Goal: Information Seeking & Learning: Learn about a topic

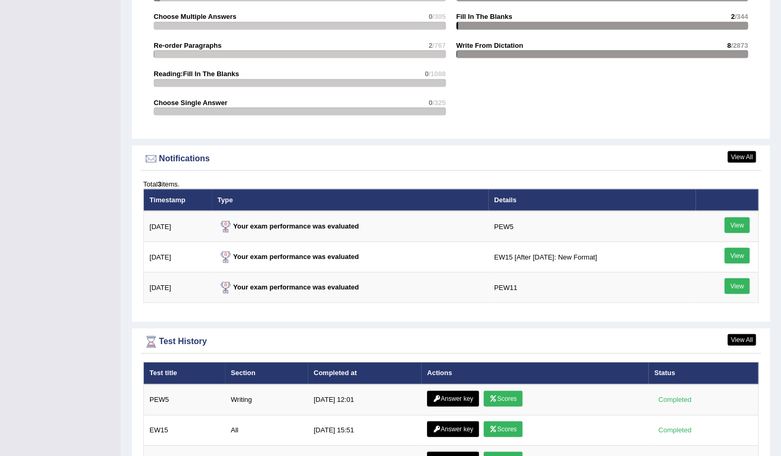
scroll to position [1168, 0]
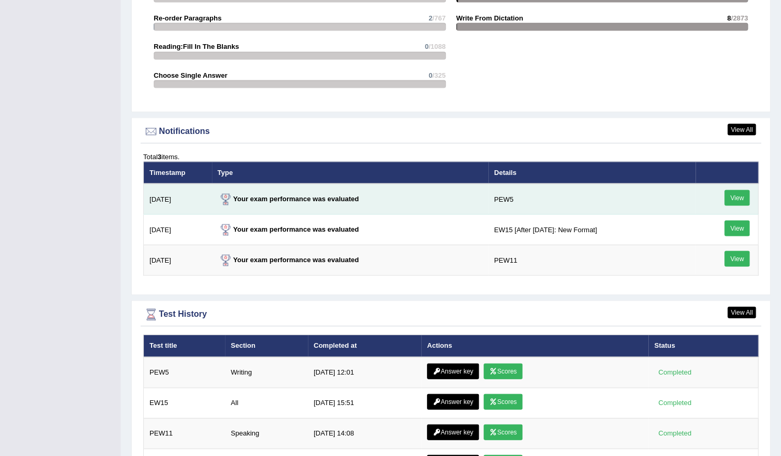
click at [734, 194] on link "View" at bounding box center [737, 197] width 25 height 16
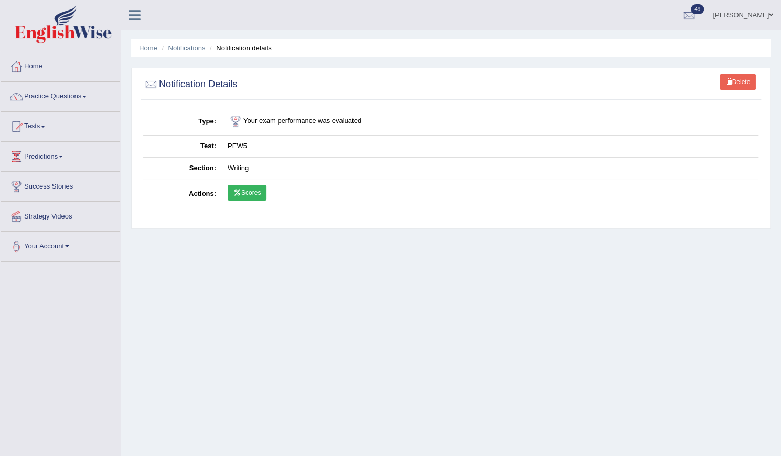
click at [260, 194] on link "Scores" at bounding box center [247, 193] width 39 height 16
click at [67, 73] on link "Home" at bounding box center [61, 65] width 120 height 26
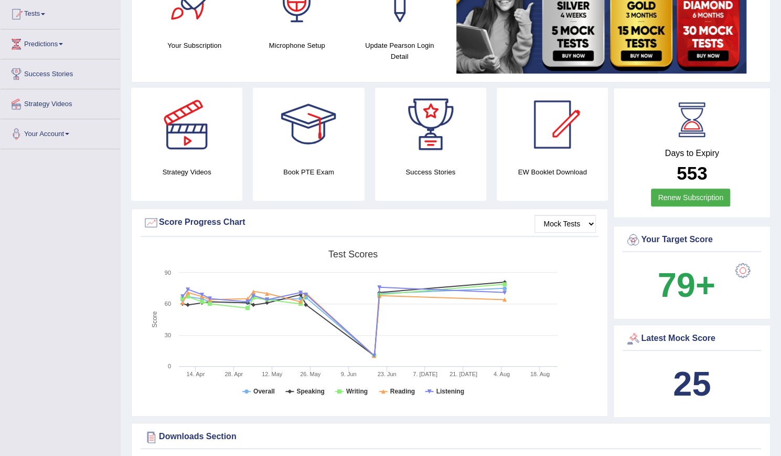
scroll to position [114, 0]
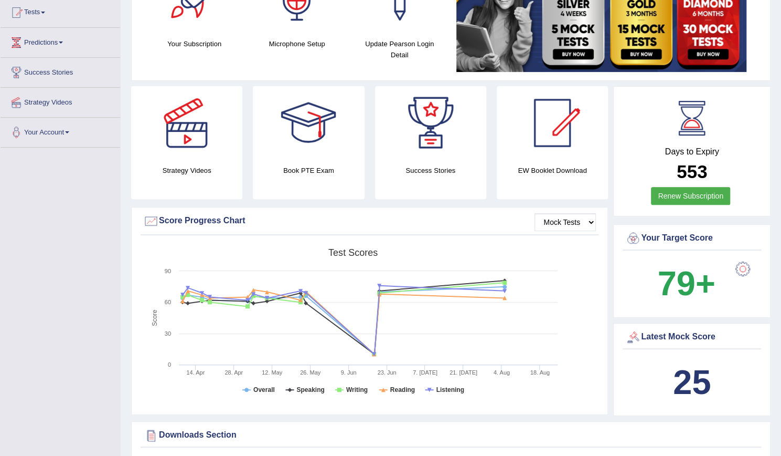
click at [319, 183] on div "Book PTE Exam" at bounding box center [308, 142] width 111 height 113
click at [311, 168] on h4 "Book PTE Exam" at bounding box center [308, 170] width 111 height 11
click at [314, 121] on div at bounding box center [308, 122] width 73 height 73
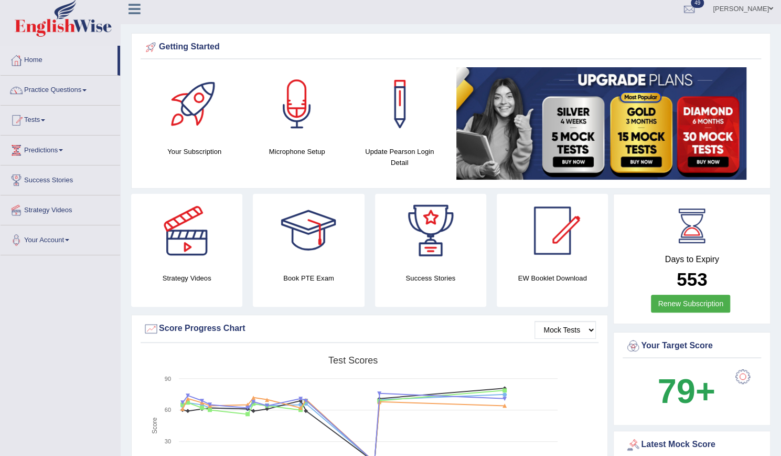
scroll to position [0, 0]
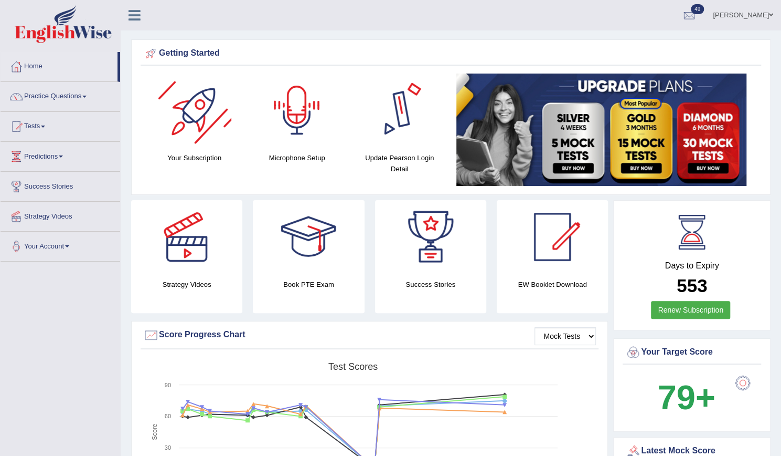
click at [215, 140] on div at bounding box center [194, 109] width 73 height 73
click at [705, 161] on img at bounding box center [602, 129] width 290 height 112
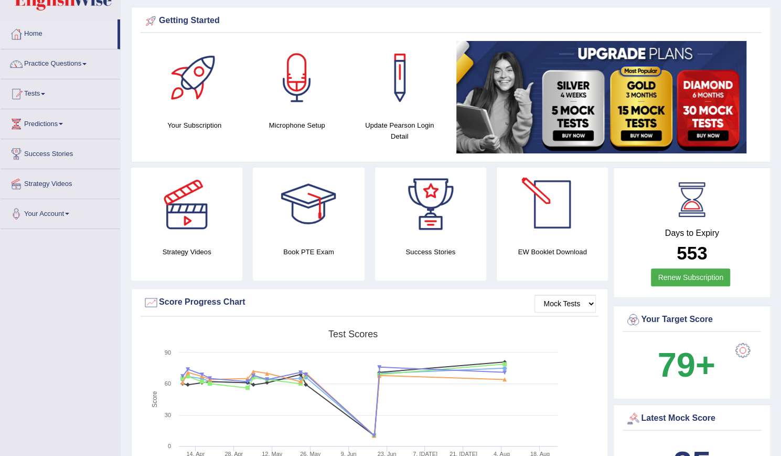
scroll to position [33, 0]
click at [633, 111] on img at bounding box center [602, 96] width 290 height 112
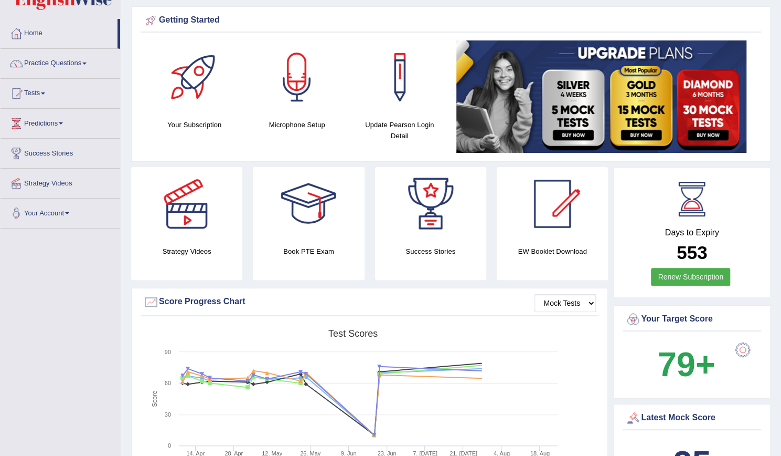
click at [632, 131] on img at bounding box center [602, 96] width 290 height 112
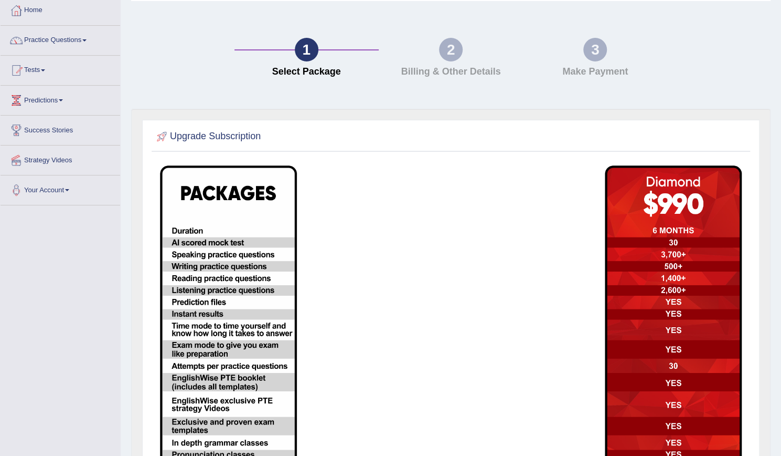
scroll to position [57, 0]
click at [458, 67] on h4 "Billing & Other Details" at bounding box center [451, 71] width 134 height 10
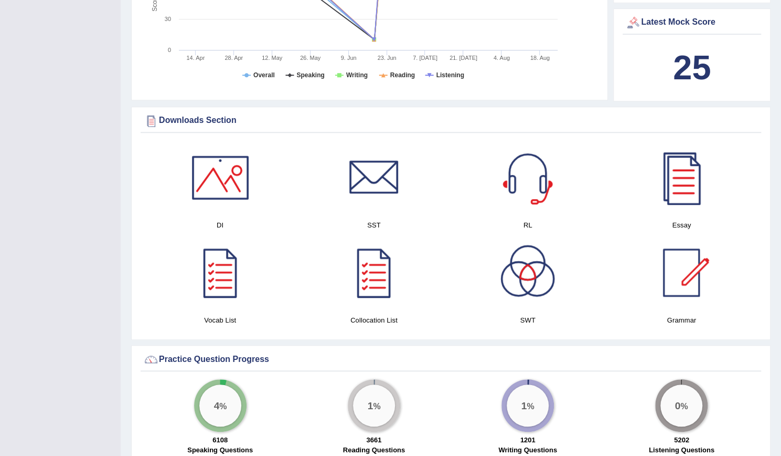
scroll to position [436, 0]
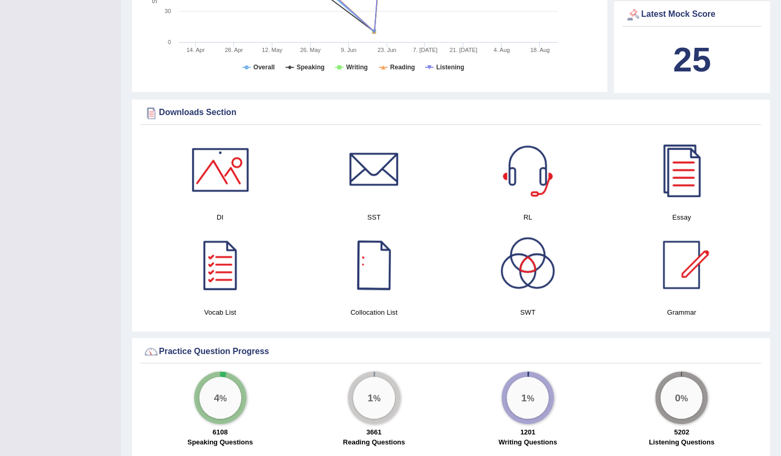
click at [383, 253] on div at bounding box center [373, 264] width 73 height 73
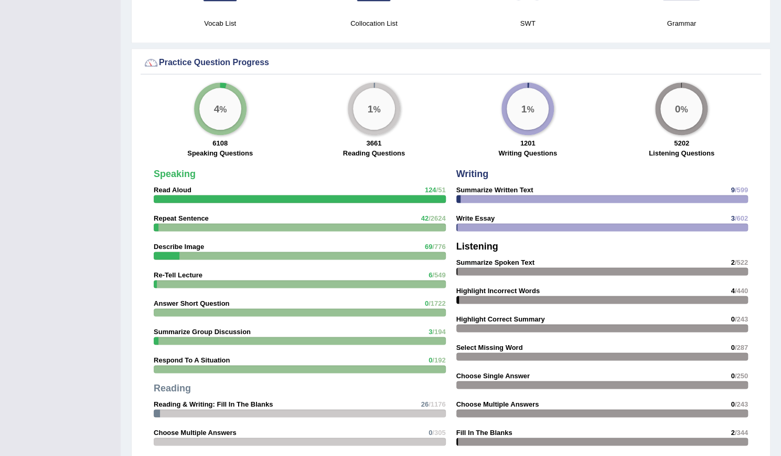
scroll to position [725, 0]
click at [529, 113] on div "1 %" at bounding box center [528, 108] width 42 height 42
click at [378, 110] on div "1 %" at bounding box center [374, 108] width 42 height 42
click at [232, 100] on div "4 %" at bounding box center [220, 108] width 42 height 42
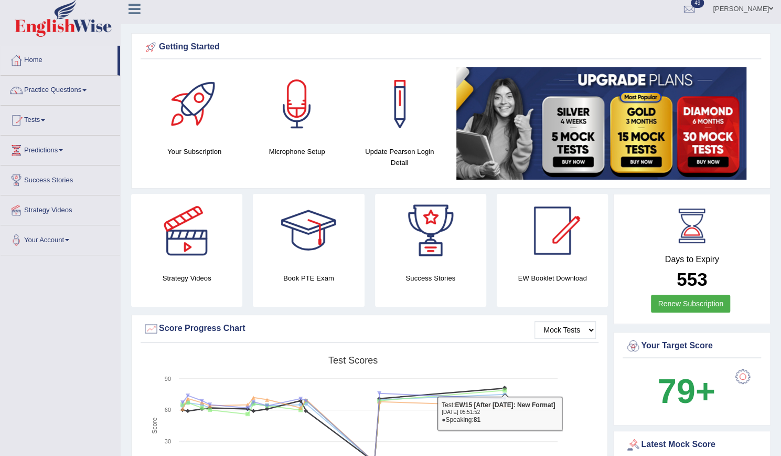
scroll to position [1, 0]
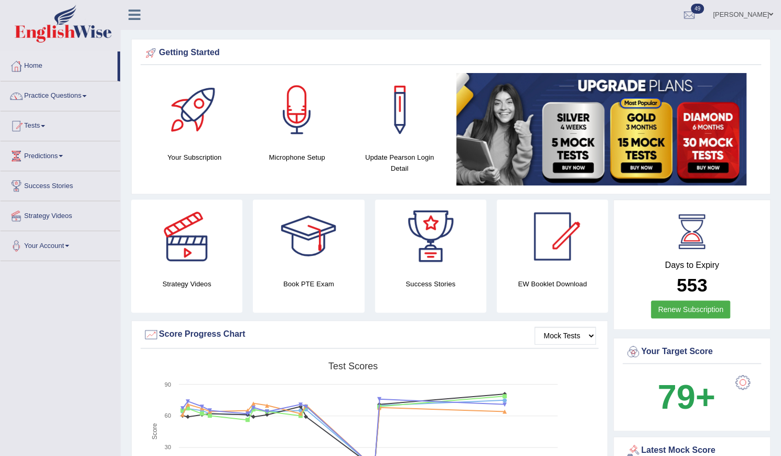
click at [705, 168] on img at bounding box center [602, 129] width 290 height 112
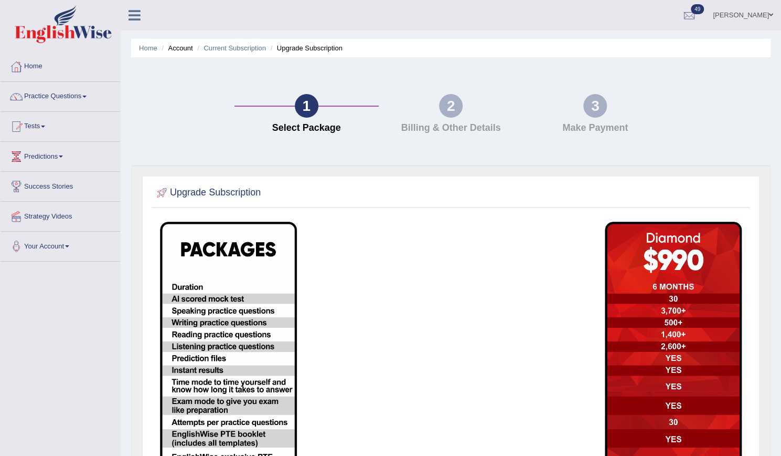
click at [458, 116] on div "2 Billing & Other Details" at bounding box center [451, 116] width 144 height 45
click at [453, 124] on h4 "Billing & Other Details" at bounding box center [451, 128] width 134 height 10
click at [77, 165] on link "Predictions" at bounding box center [61, 155] width 120 height 26
click at [45, 67] on link "Home" at bounding box center [61, 65] width 120 height 26
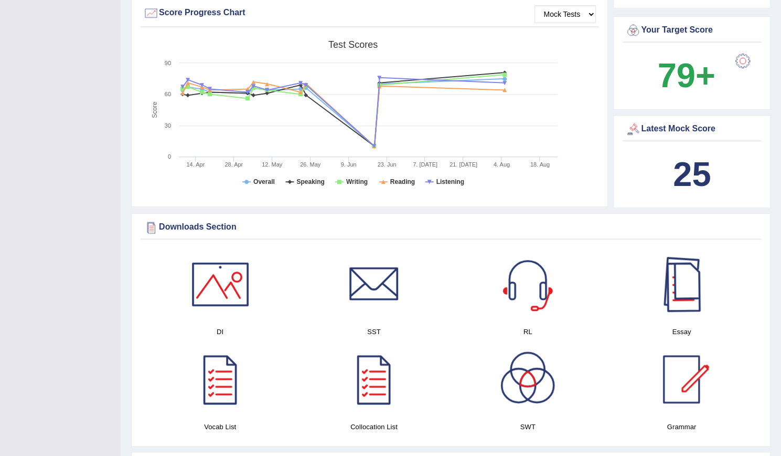
scroll to position [322, 0]
click at [680, 297] on div at bounding box center [681, 283] width 73 height 73
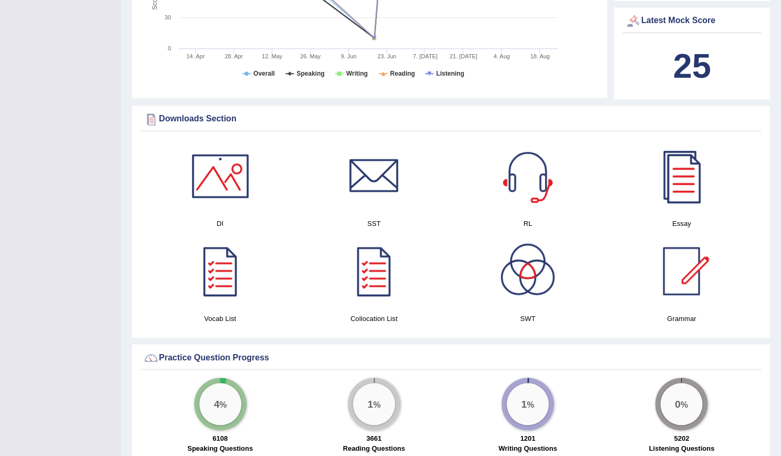
scroll to position [430, 0]
click at [362, 181] on div at bounding box center [373, 175] width 73 height 73
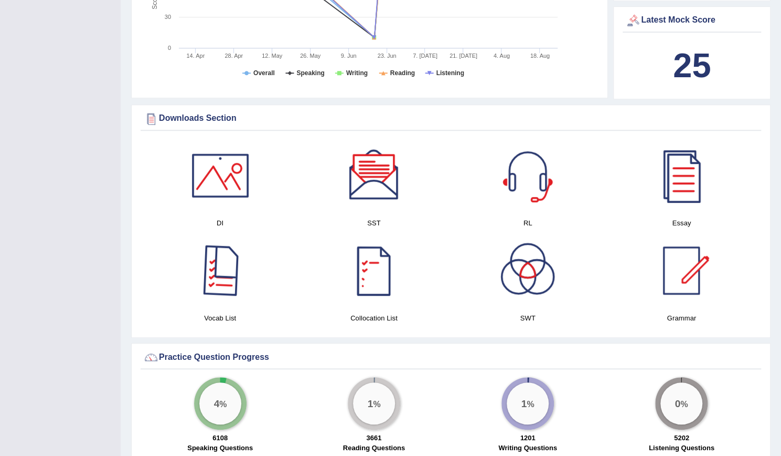
click at [227, 263] on div at bounding box center [220, 270] width 73 height 73
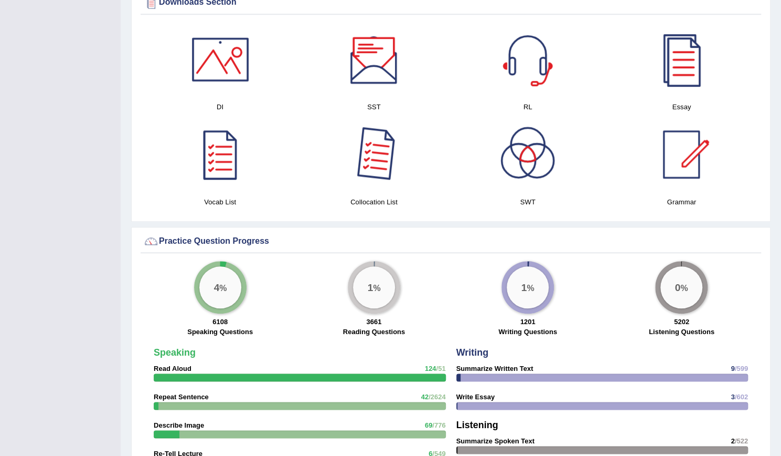
scroll to position [552, 0]
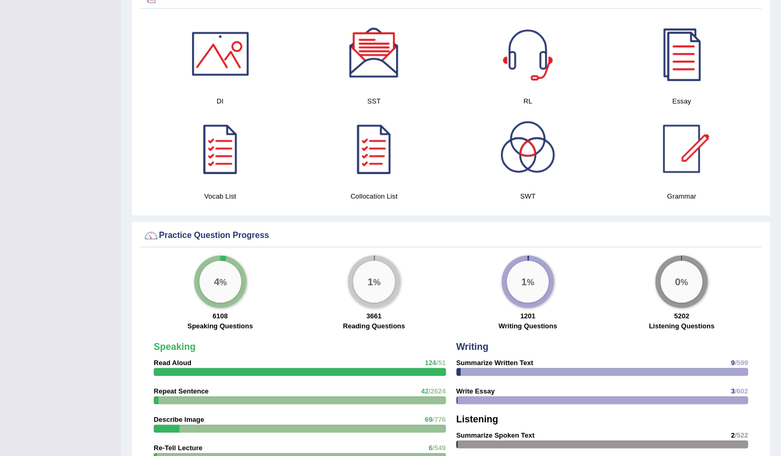
click at [228, 285] on div "4 %" at bounding box center [220, 281] width 42 height 42
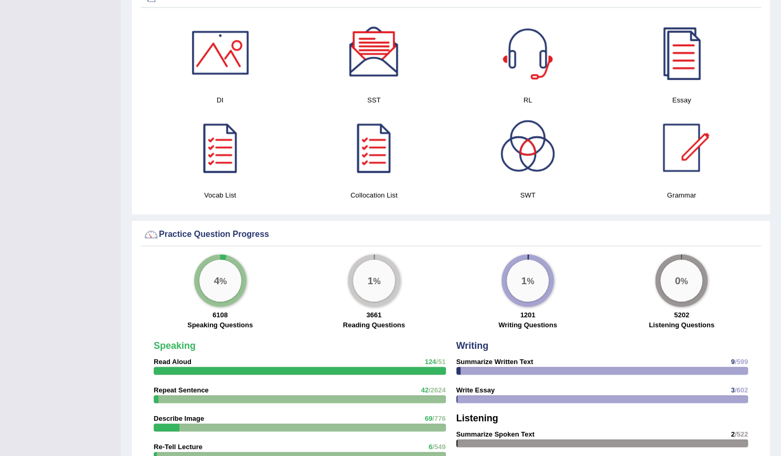
scroll to position [536, 0]
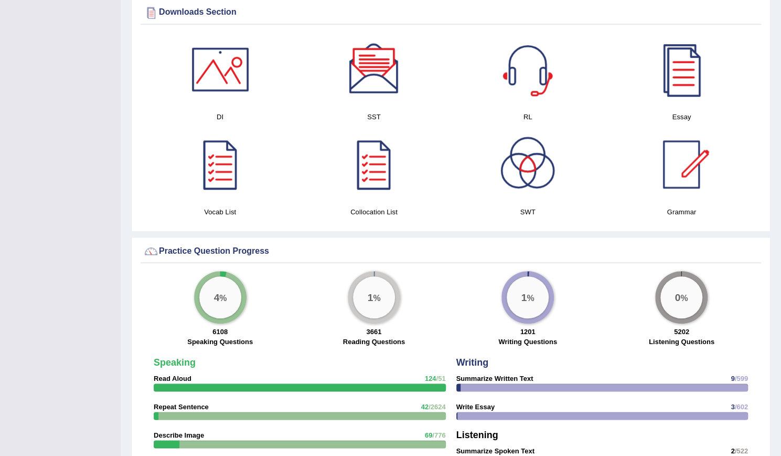
click at [234, 299] on div "4 %" at bounding box center [220, 297] width 42 height 42
click at [360, 313] on div "1 %" at bounding box center [374, 297] width 52 height 52
click at [226, 244] on div "Practice Question Progress" at bounding box center [451, 251] width 616 height 16
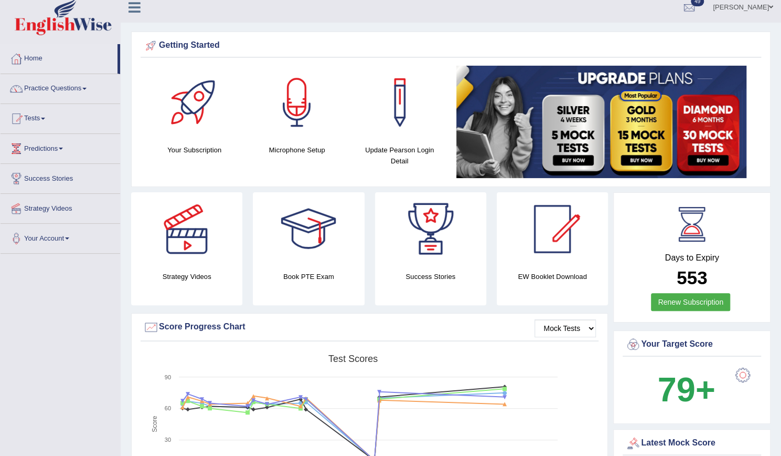
scroll to position [0, 0]
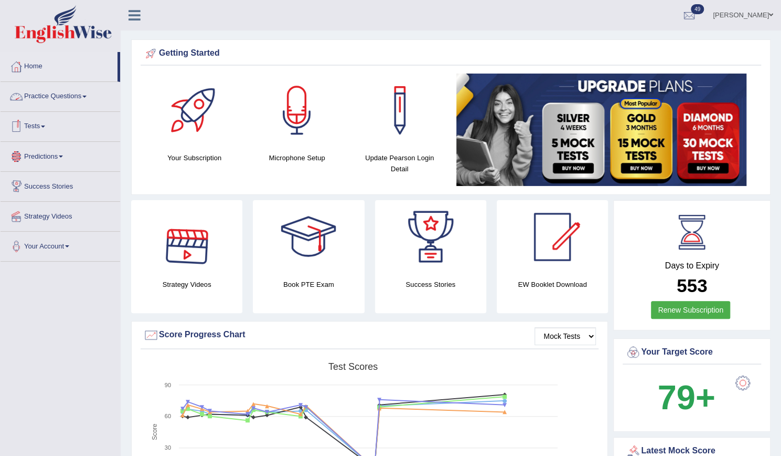
click at [68, 99] on link "Practice Questions" at bounding box center [61, 95] width 120 height 26
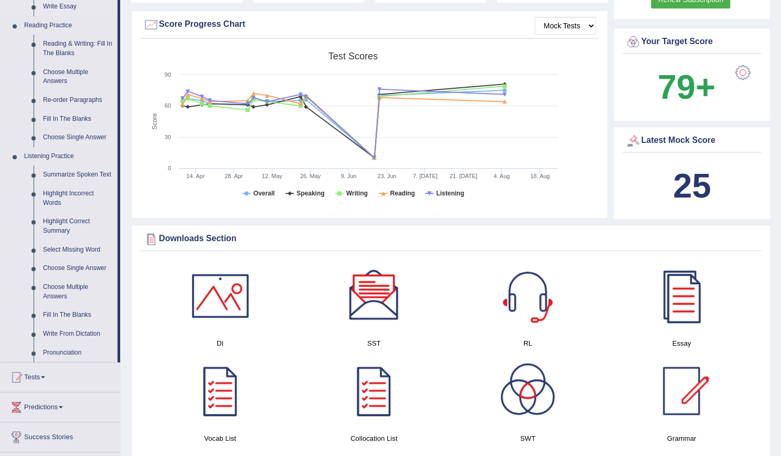
scroll to position [311, 0]
click at [54, 352] on link "Pronunciation" at bounding box center [77, 352] width 79 height 19
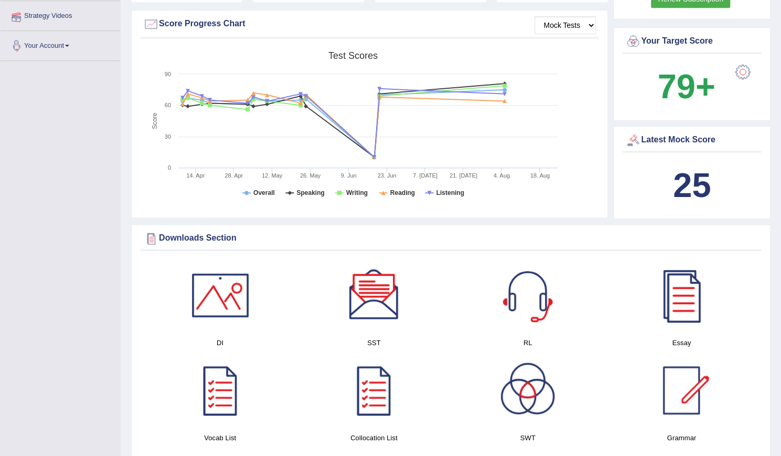
scroll to position [133, 0]
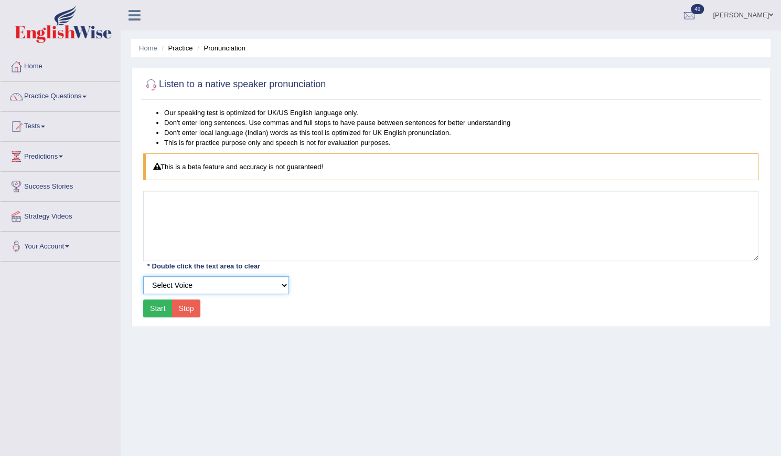
click at [194, 290] on select "Select Voice UK English [DEMOGRAPHIC_DATA] UK English [DEMOGRAPHIC_DATA]" at bounding box center [216, 285] width 146 height 18
select select "3"
click at [143, 276] on select "Select Voice UK English [DEMOGRAPHIC_DATA] UK English [DEMOGRAPHIC_DATA]" at bounding box center [216, 285] width 146 height 18
click at [160, 305] on button "Start" at bounding box center [157, 308] width 29 height 18
click at [159, 309] on button "Start" at bounding box center [157, 308] width 29 height 18
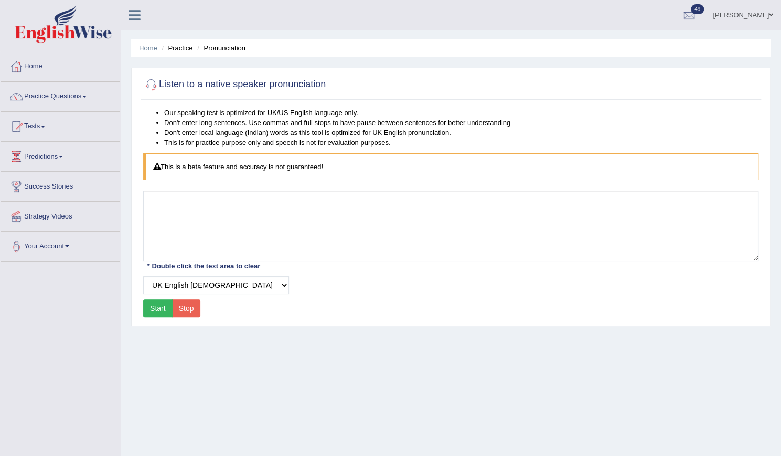
click at [159, 309] on button "Start" at bounding box center [157, 308] width 29 height 18
click at [52, 130] on link "Tests" at bounding box center [61, 125] width 120 height 26
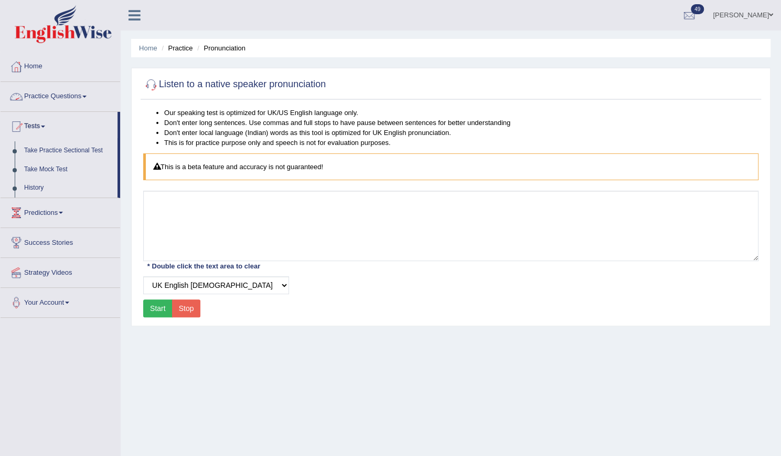
click at [81, 102] on link "Practice Questions" at bounding box center [61, 95] width 120 height 26
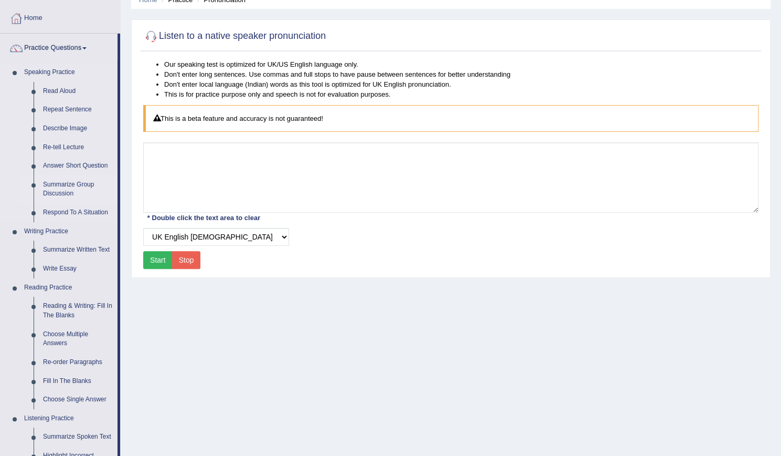
scroll to position [42, 0]
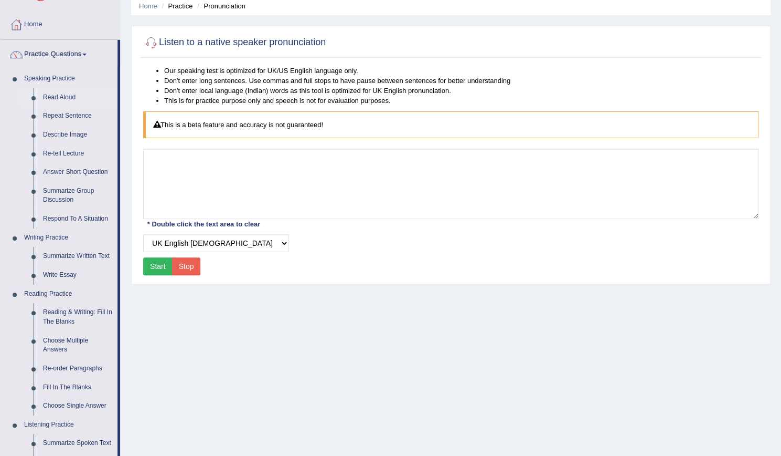
click at [52, 98] on link "Read Aloud" at bounding box center [77, 97] width 79 height 19
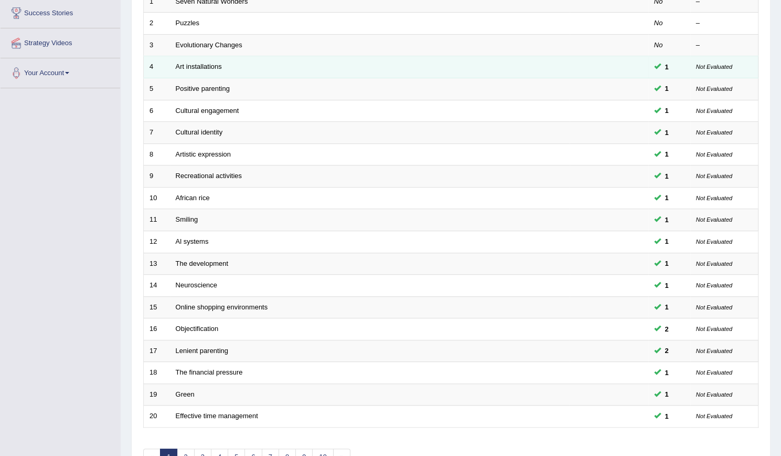
scroll to position [174, 0]
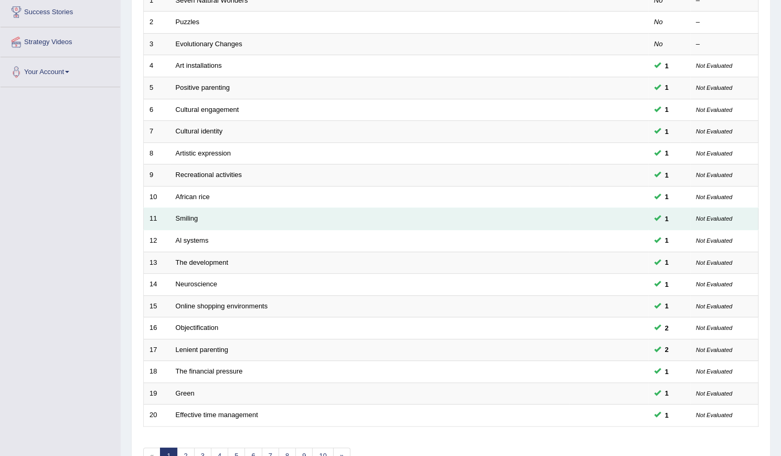
click at [407, 219] on td "Smiling" at bounding box center [370, 219] width 400 height 22
click at [384, 218] on td "Smiling" at bounding box center [370, 219] width 400 height 22
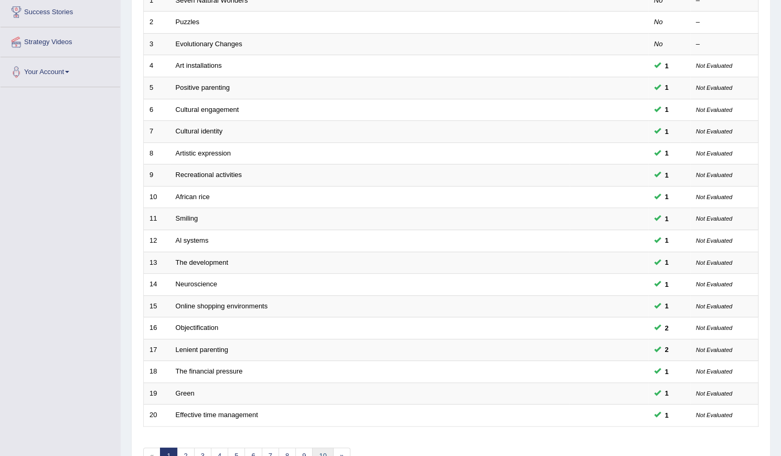
click at [316, 453] on link "10" at bounding box center [322, 455] width 21 height 17
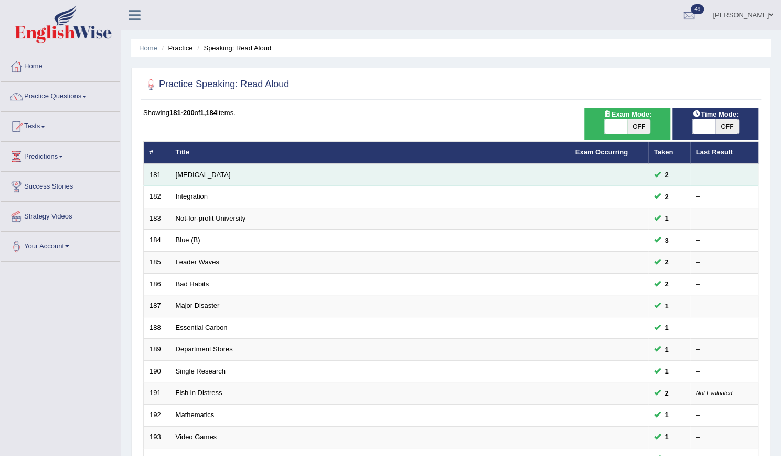
click at [266, 176] on td "[MEDICAL_DATA]" at bounding box center [370, 175] width 400 height 22
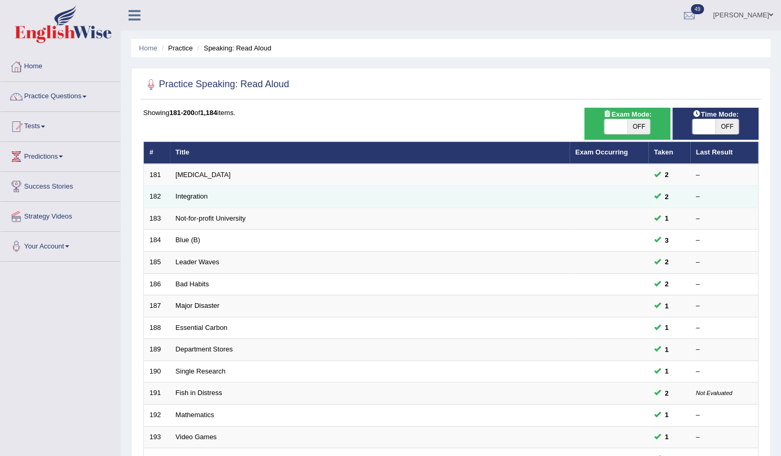
click at [686, 195] on td "2" at bounding box center [670, 197] width 42 height 22
click at [562, 197] on td "Integration" at bounding box center [370, 197] width 400 height 22
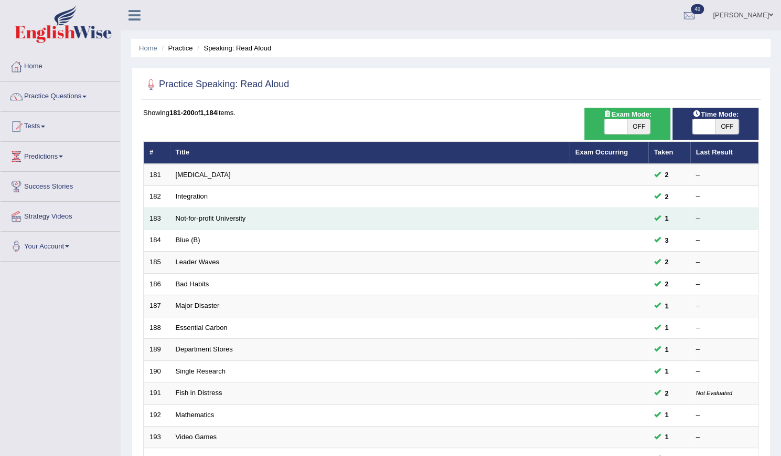
click at [251, 215] on td "Not-for-profit University" at bounding box center [370, 218] width 400 height 22
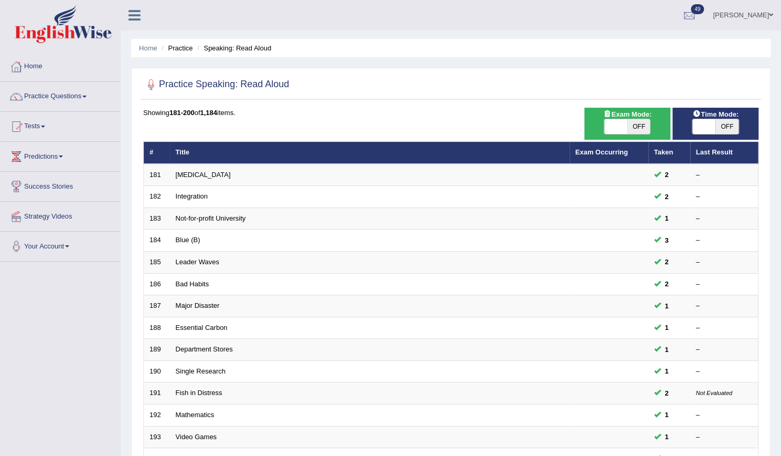
click at [630, 128] on span "OFF" at bounding box center [639, 126] width 23 height 15
checkbox input "true"
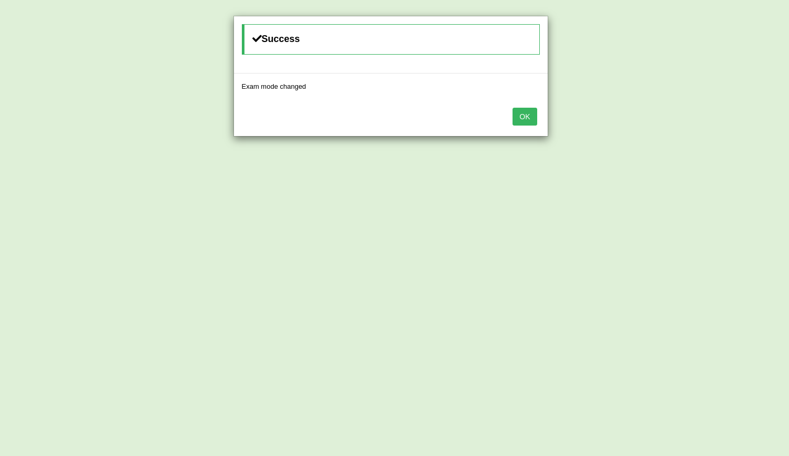
click at [621, 131] on body "Toggle navigation Home Practice Questions Speaking Practice Read Aloud Repeat S…" at bounding box center [394, 228] width 789 height 456
click at [534, 120] on button "OK" at bounding box center [525, 117] width 24 height 18
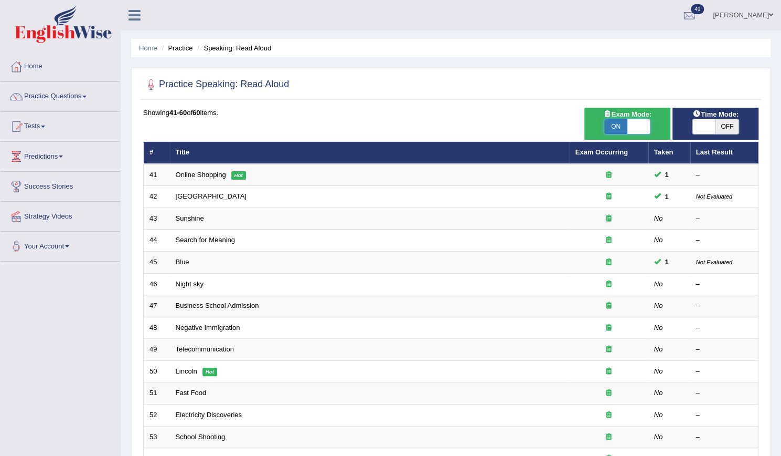
drag, startPoint x: 0, startPoint y: 0, endPoint x: 637, endPoint y: 123, distance: 648.9
click at [637, 123] on span at bounding box center [639, 126] width 23 height 15
checkbox input "false"
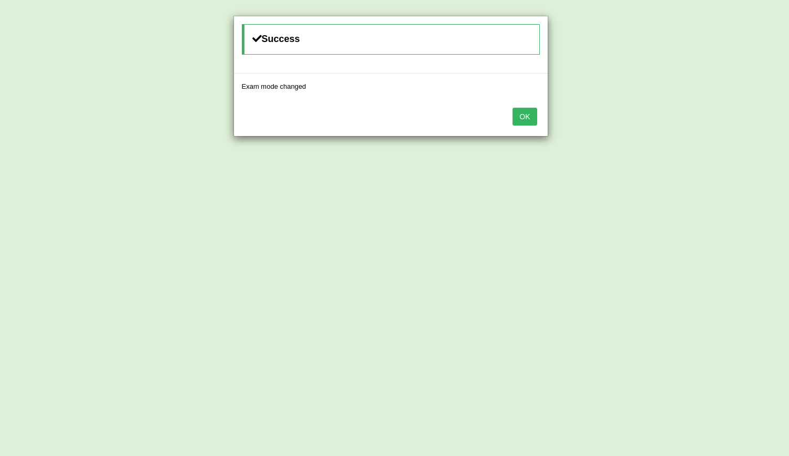
click at [532, 115] on button "OK" at bounding box center [525, 117] width 24 height 18
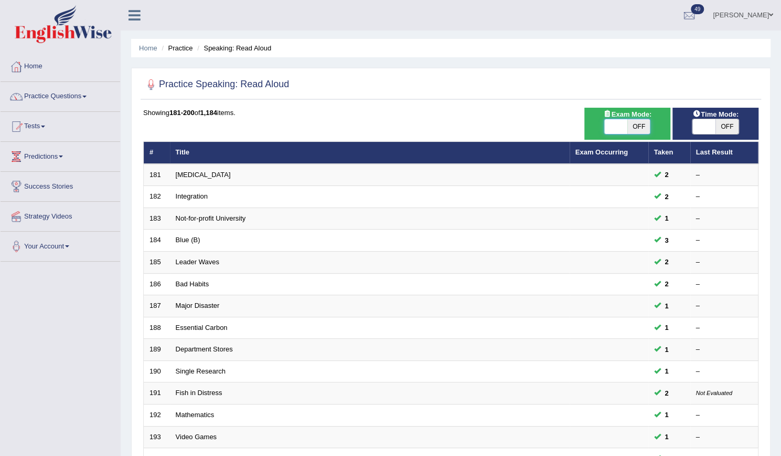
click at [617, 124] on span at bounding box center [616, 126] width 23 height 15
checkbox input "true"
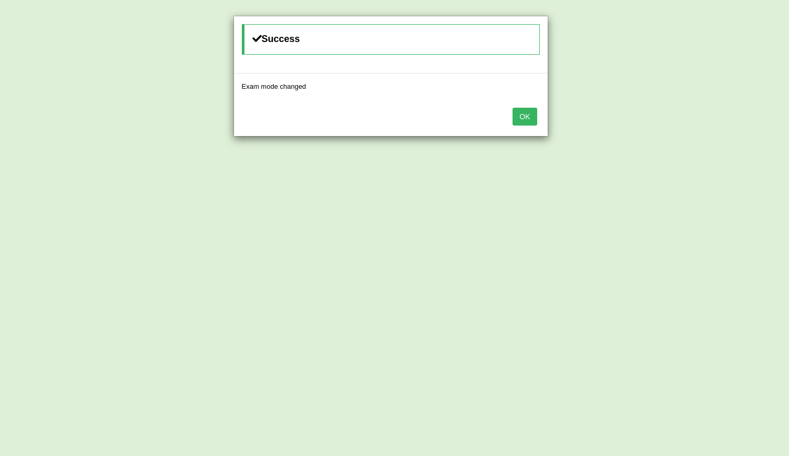
click at [530, 114] on button "OK" at bounding box center [525, 117] width 24 height 18
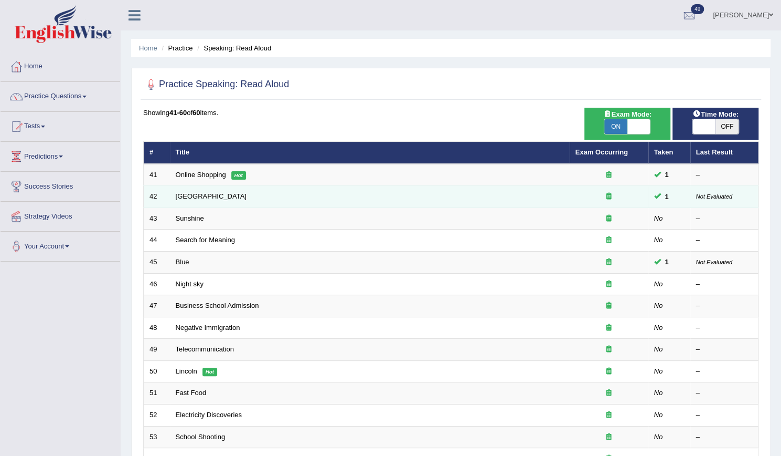
click at [606, 197] on div at bounding box center [609, 197] width 67 height 10
click at [609, 197] on icon at bounding box center [609, 196] width 5 height 7
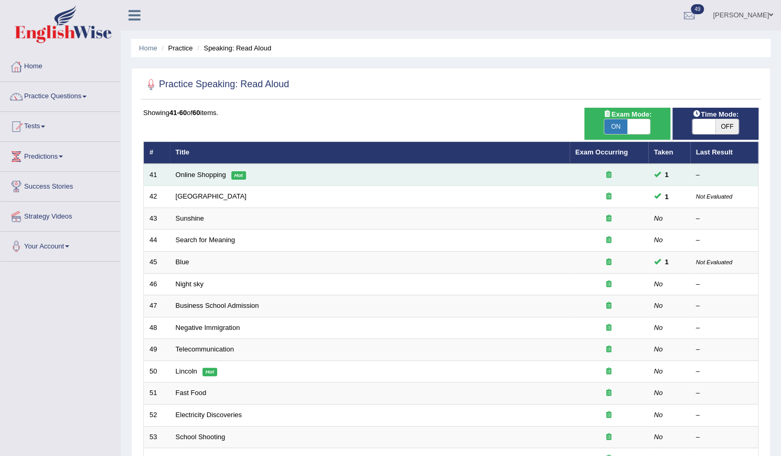
click at [607, 175] on icon at bounding box center [609, 174] width 5 height 7
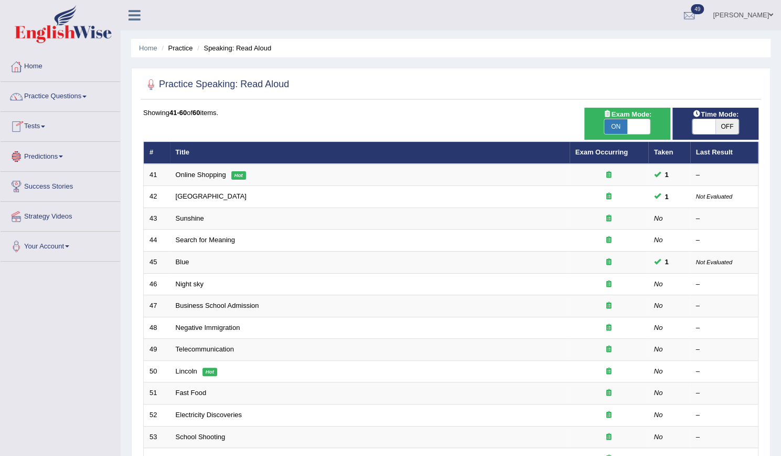
click at [48, 133] on link "Tests" at bounding box center [61, 125] width 120 height 26
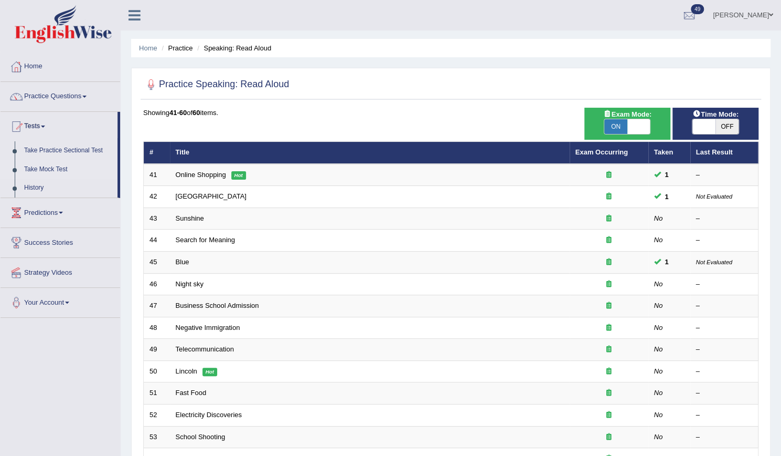
click at [54, 169] on link "Take Mock Test" at bounding box center [68, 169] width 98 height 19
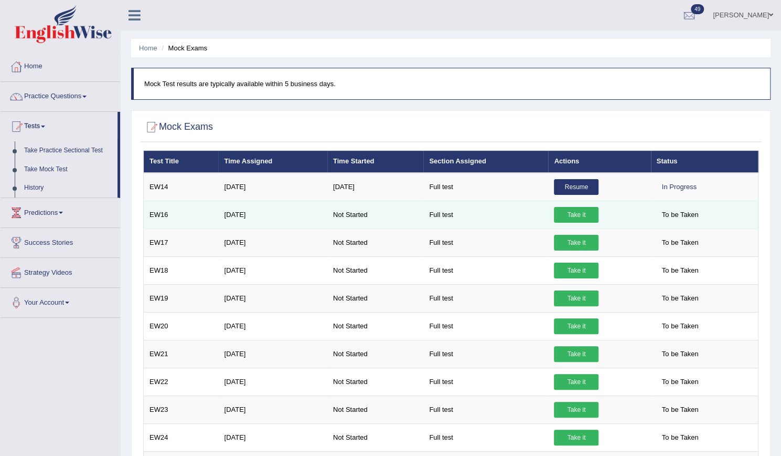
click at [564, 213] on link "Take it" at bounding box center [576, 215] width 45 height 16
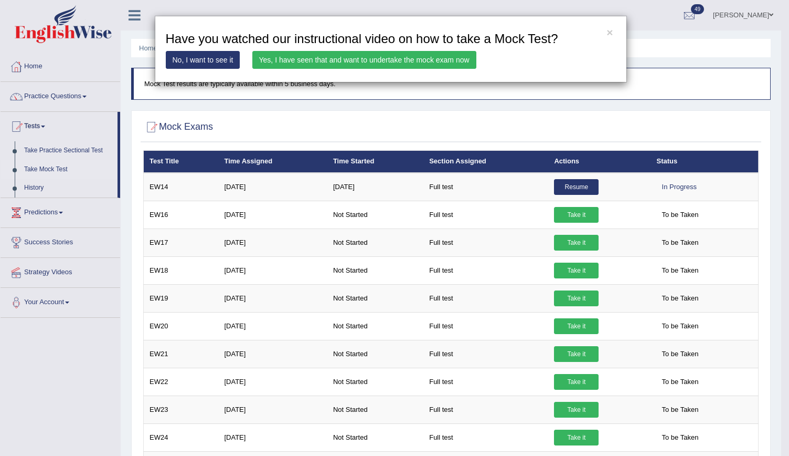
click at [261, 74] on div "× Have you watched our instructional video on how to take a Mock Test? No, I wa…" at bounding box center [391, 49] width 472 height 67
click at [273, 147] on div "× Have you watched our instructional video on how to take a Mock Test? No, I wa…" at bounding box center [394, 228] width 789 height 456
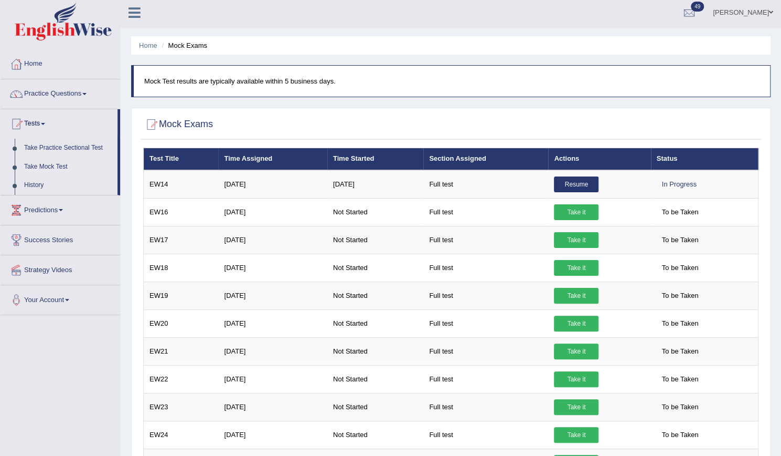
scroll to position [1, 0]
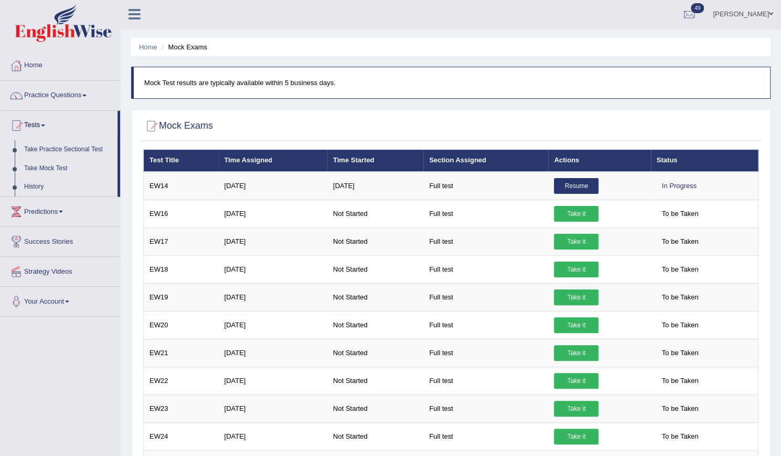
click at [444, 288] on td "Full test" at bounding box center [486, 297] width 125 height 28
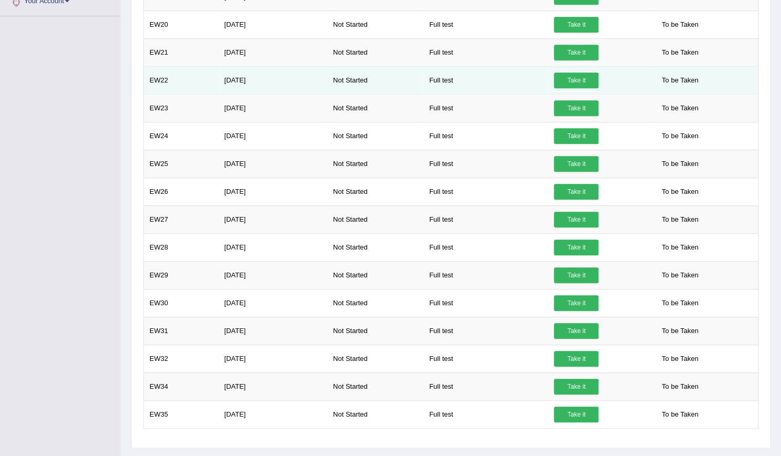
scroll to position [304, 0]
